Goal: Find specific page/section: Find specific page/section

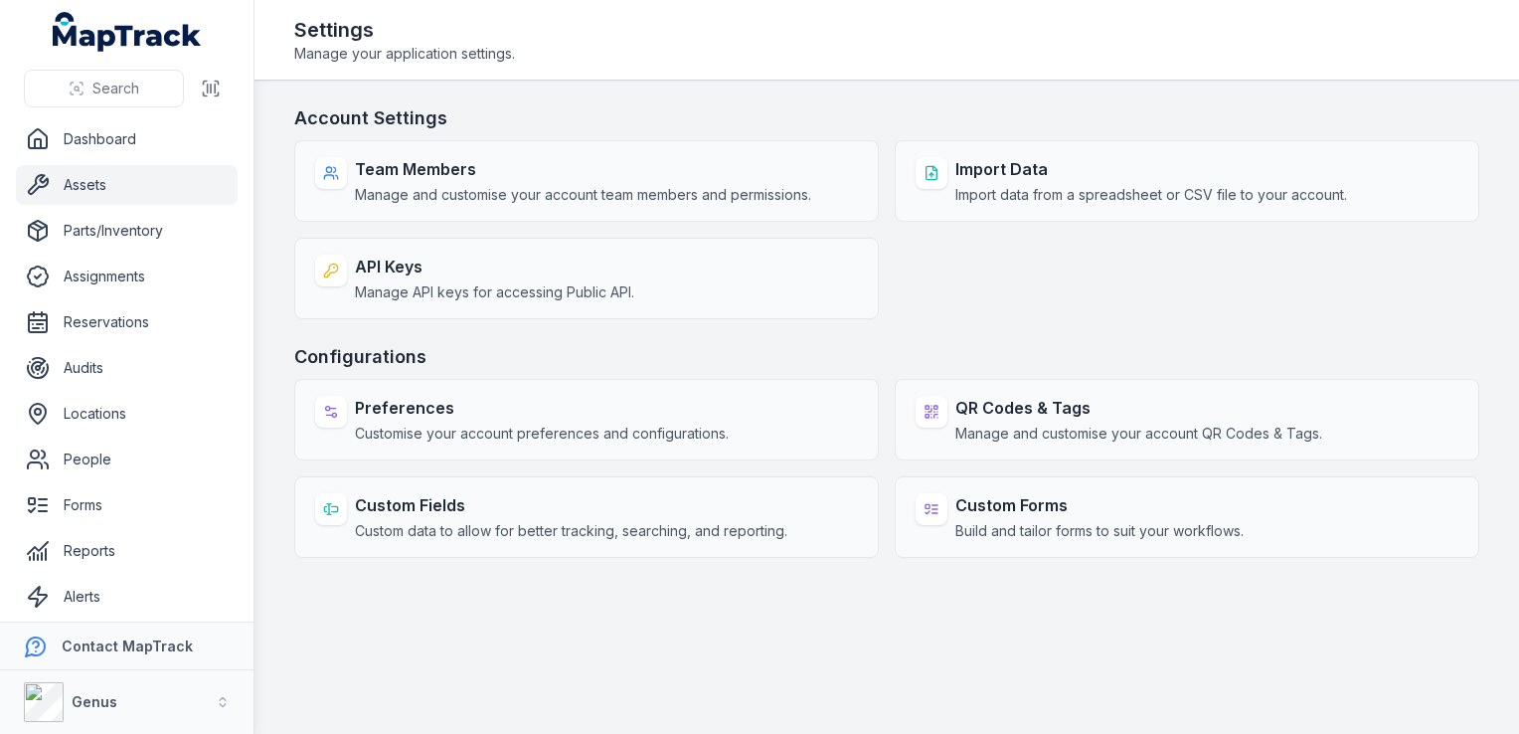
drag, startPoint x: 0, startPoint y: 0, endPoint x: 117, endPoint y: 183, distance: 217.4
click at [117, 183] on link "Assets" at bounding box center [127, 185] width 222 height 40
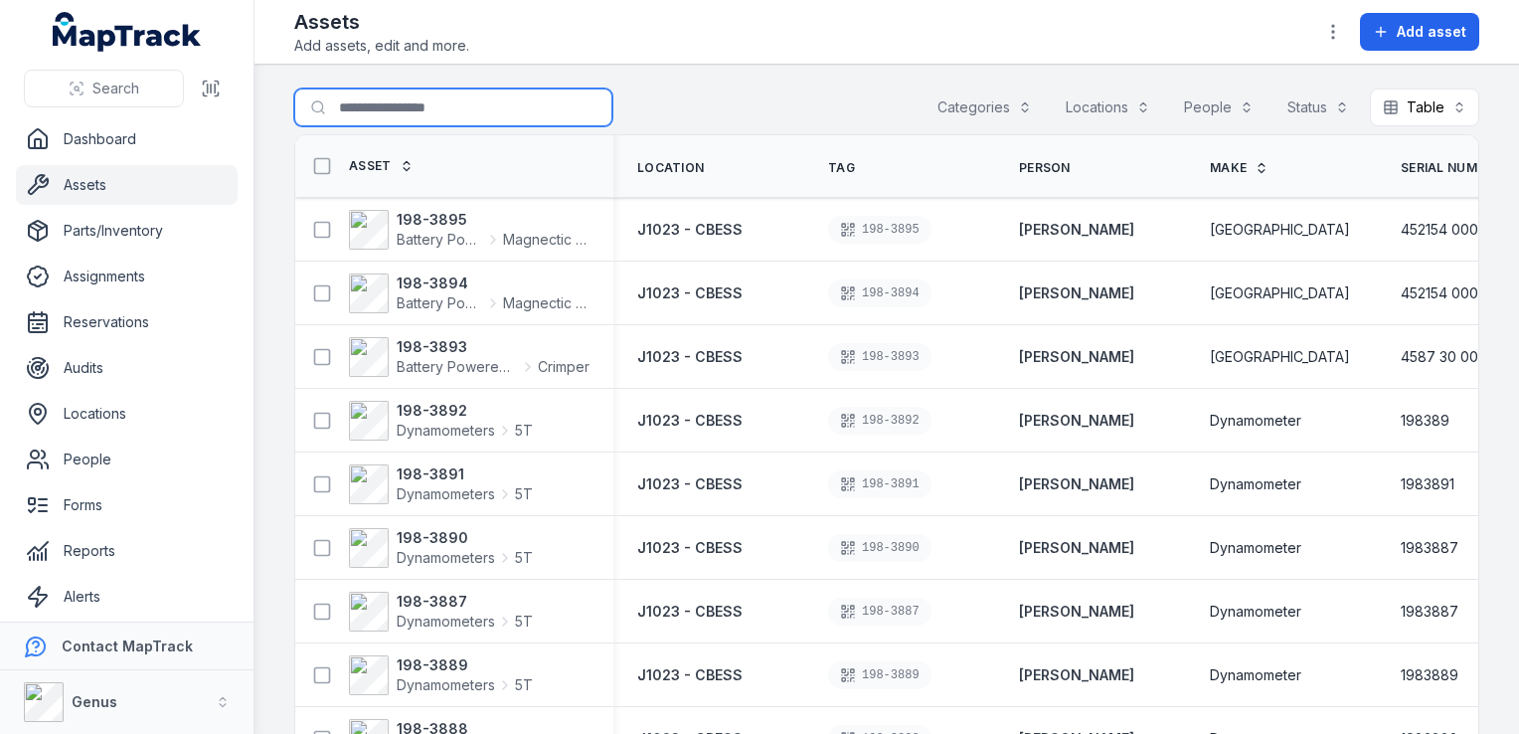
click at [402, 97] on input "Search for assets" at bounding box center [453, 108] width 318 height 38
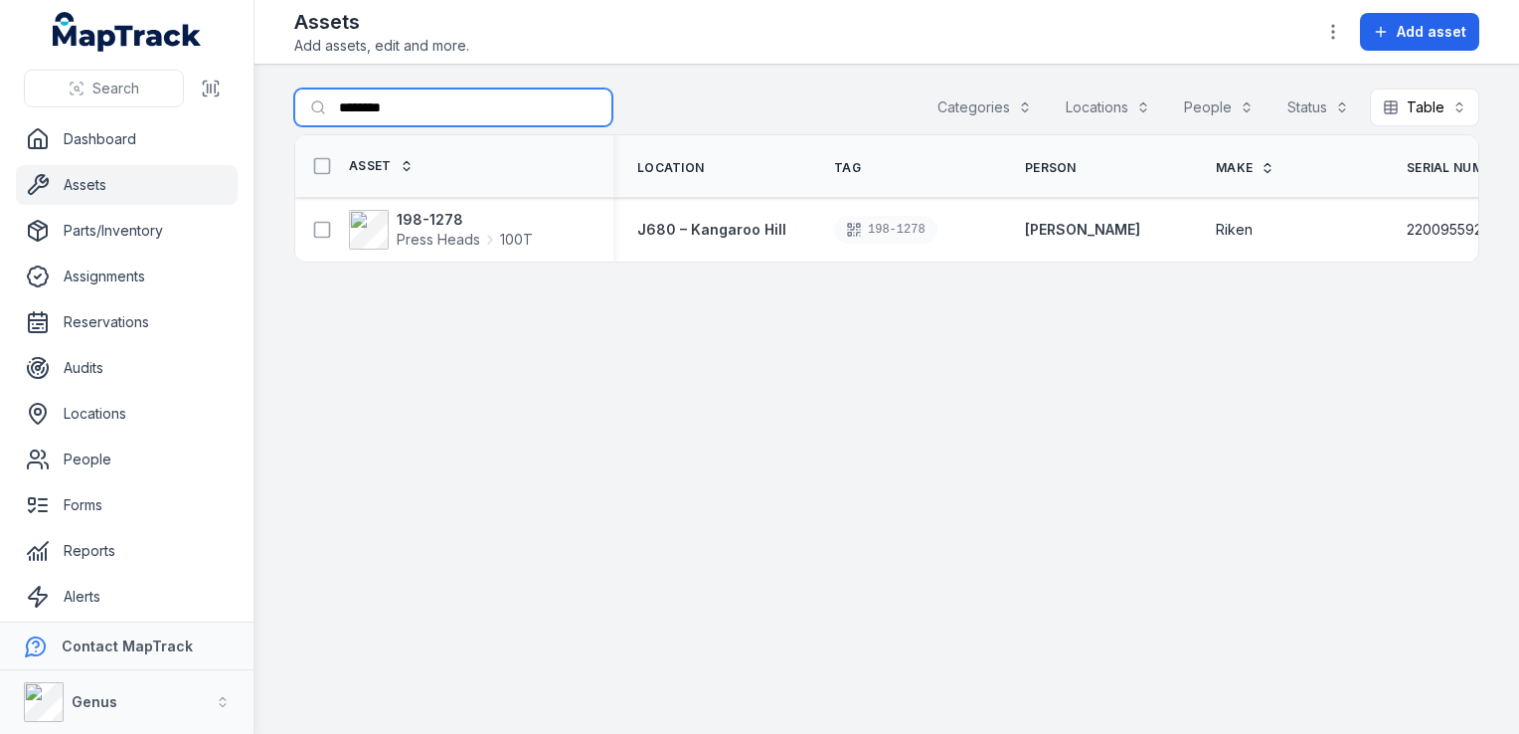
type input "********"
